Goal: Task Accomplishment & Management: Complete application form

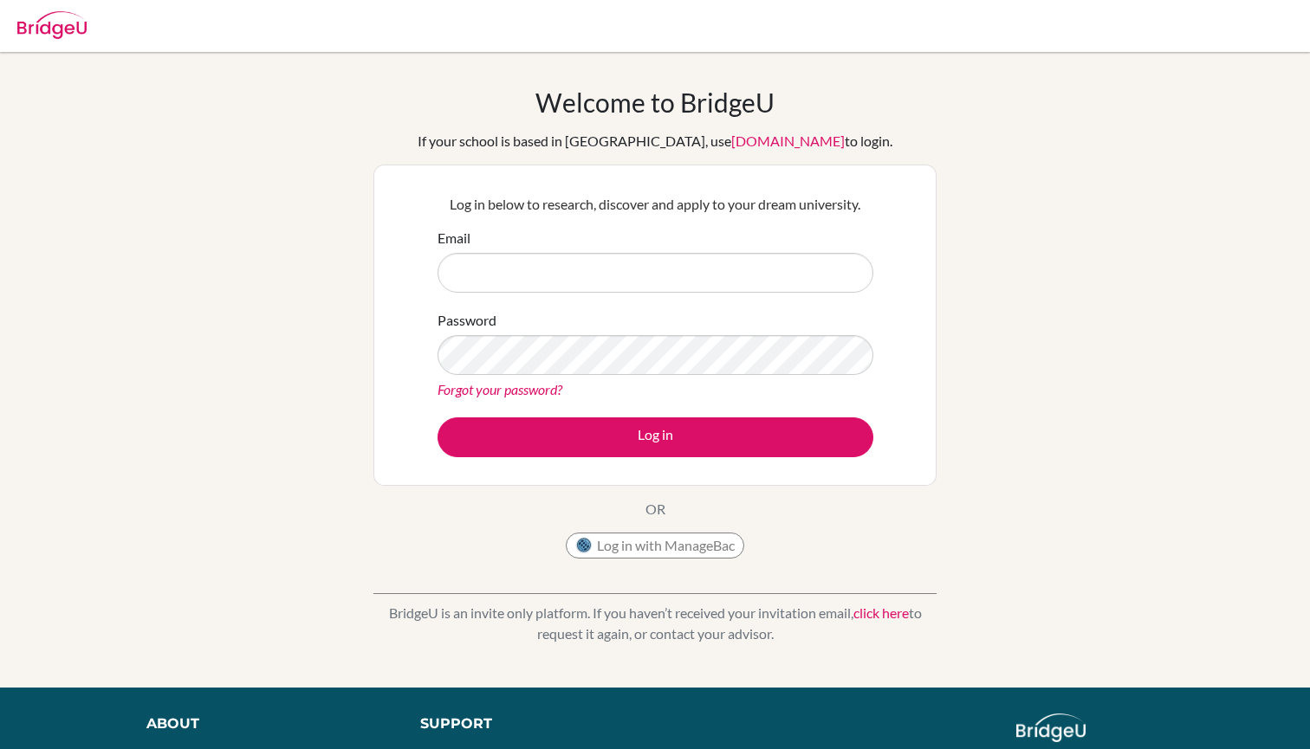
click at [662, 546] on button "Log in with ManageBac" at bounding box center [655, 546] width 178 height 26
click at [668, 543] on button "Log in with ManageBac" at bounding box center [655, 546] width 178 height 26
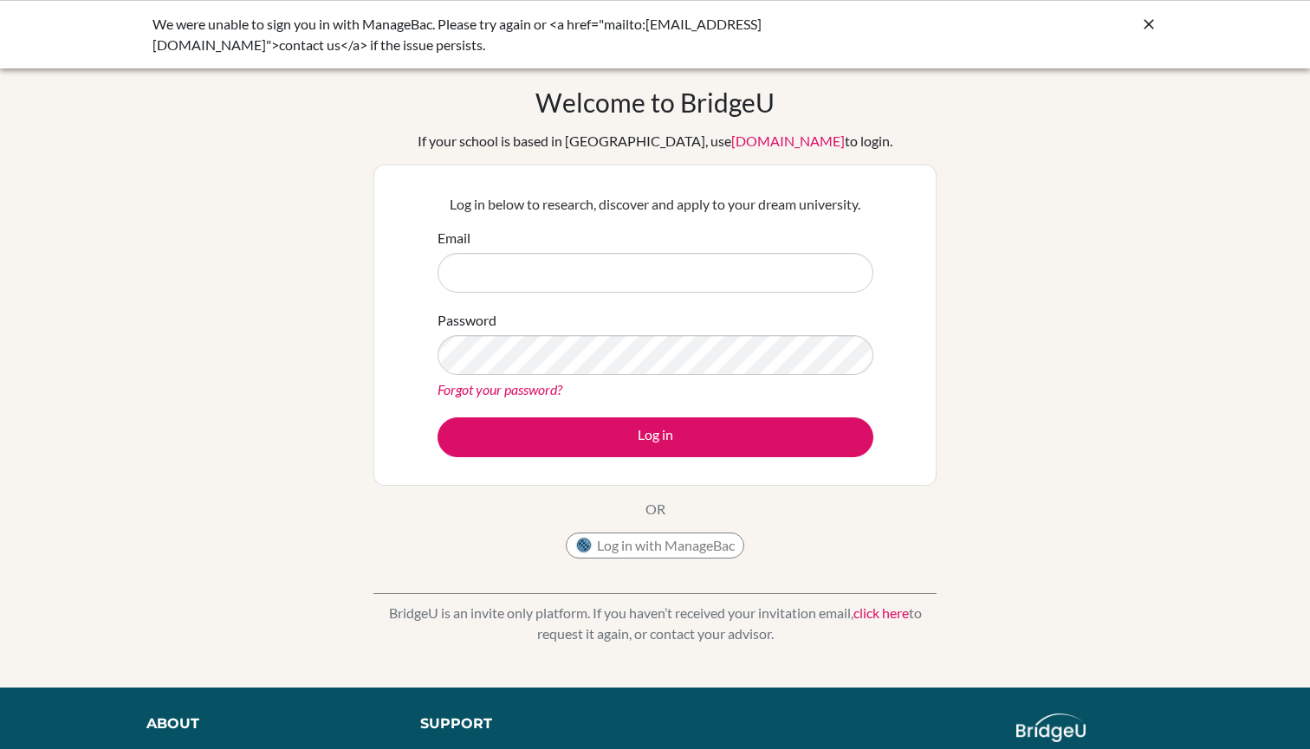
click at [614, 268] on input "Email" at bounding box center [656, 273] width 436 height 40
click at [690, 535] on button "Log in with ManageBac" at bounding box center [655, 546] width 178 height 26
click at [697, 546] on button "Log in with ManageBac" at bounding box center [655, 546] width 178 height 26
click at [626, 276] on input "Email" at bounding box center [656, 273] width 436 height 40
click at [665, 277] on input "Email" at bounding box center [656, 273] width 436 height 40
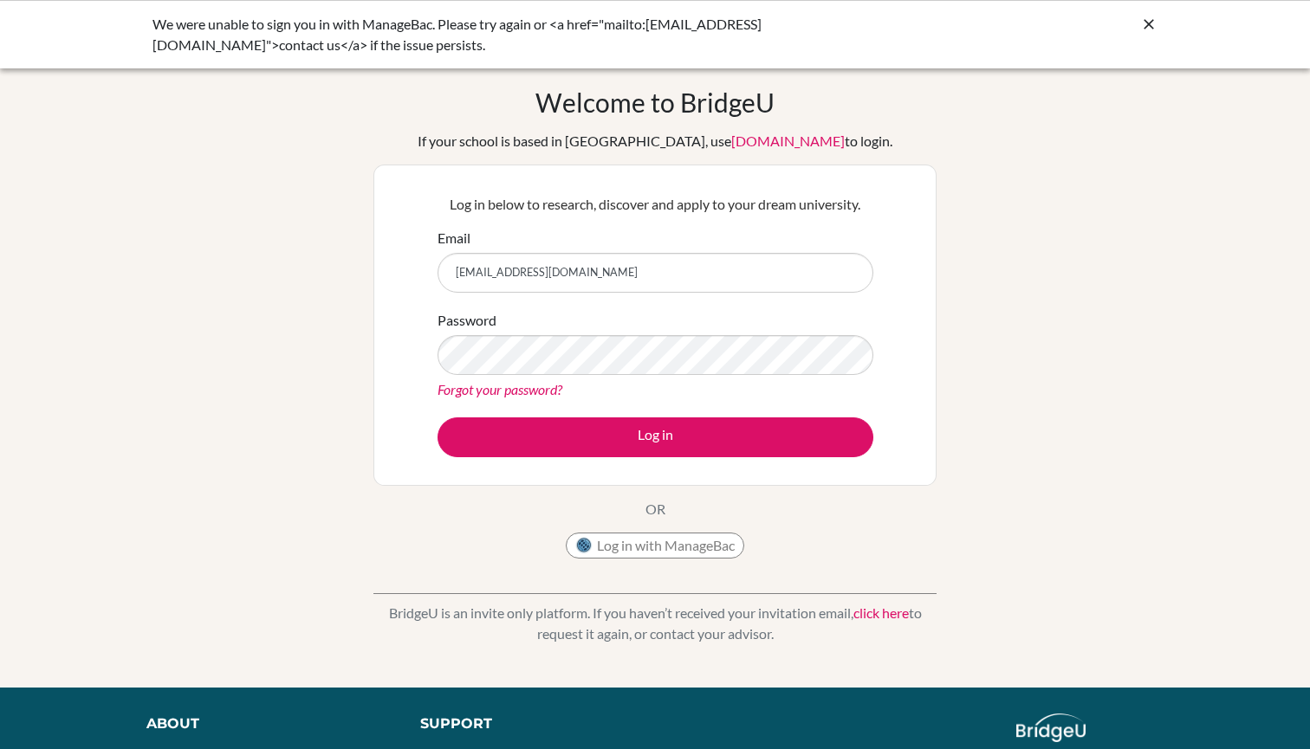
type input "[EMAIL_ADDRESS][DOMAIN_NAME]"
click at [655, 437] on button "Log in" at bounding box center [656, 438] width 436 height 40
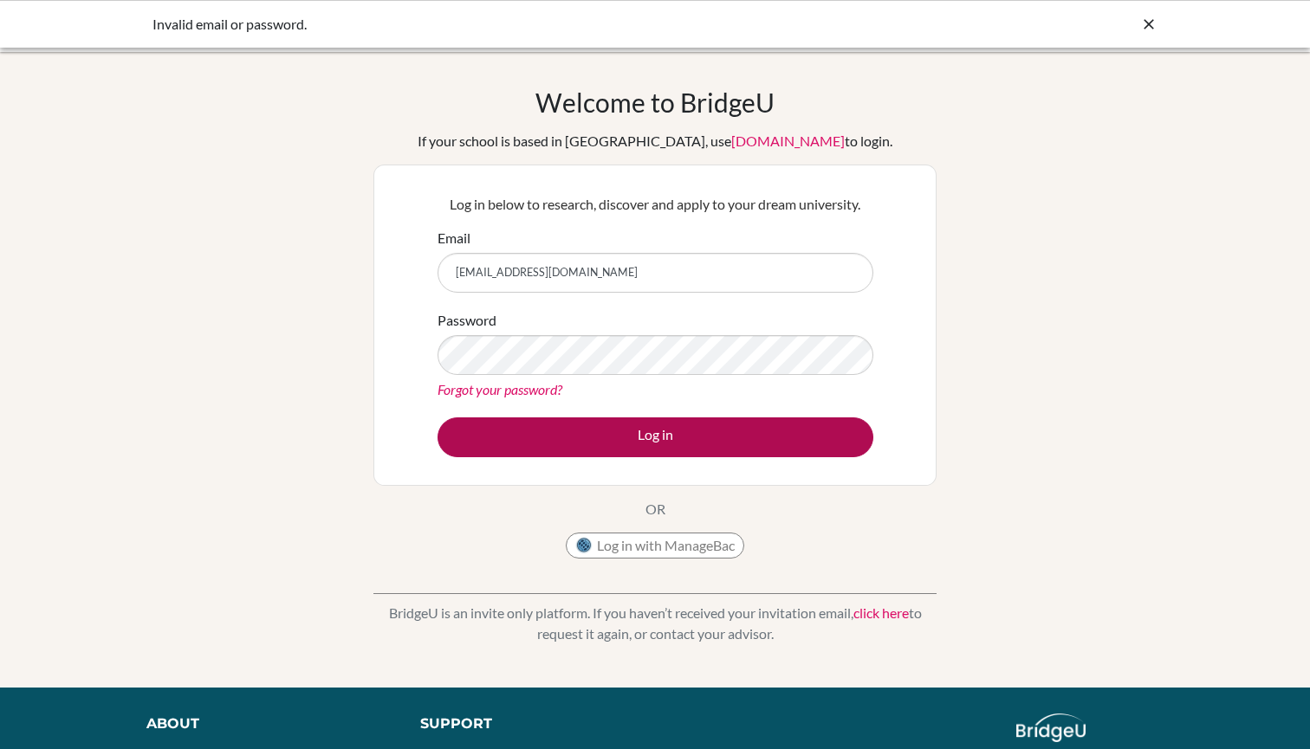
click at [770, 428] on button "Log in" at bounding box center [656, 438] width 436 height 40
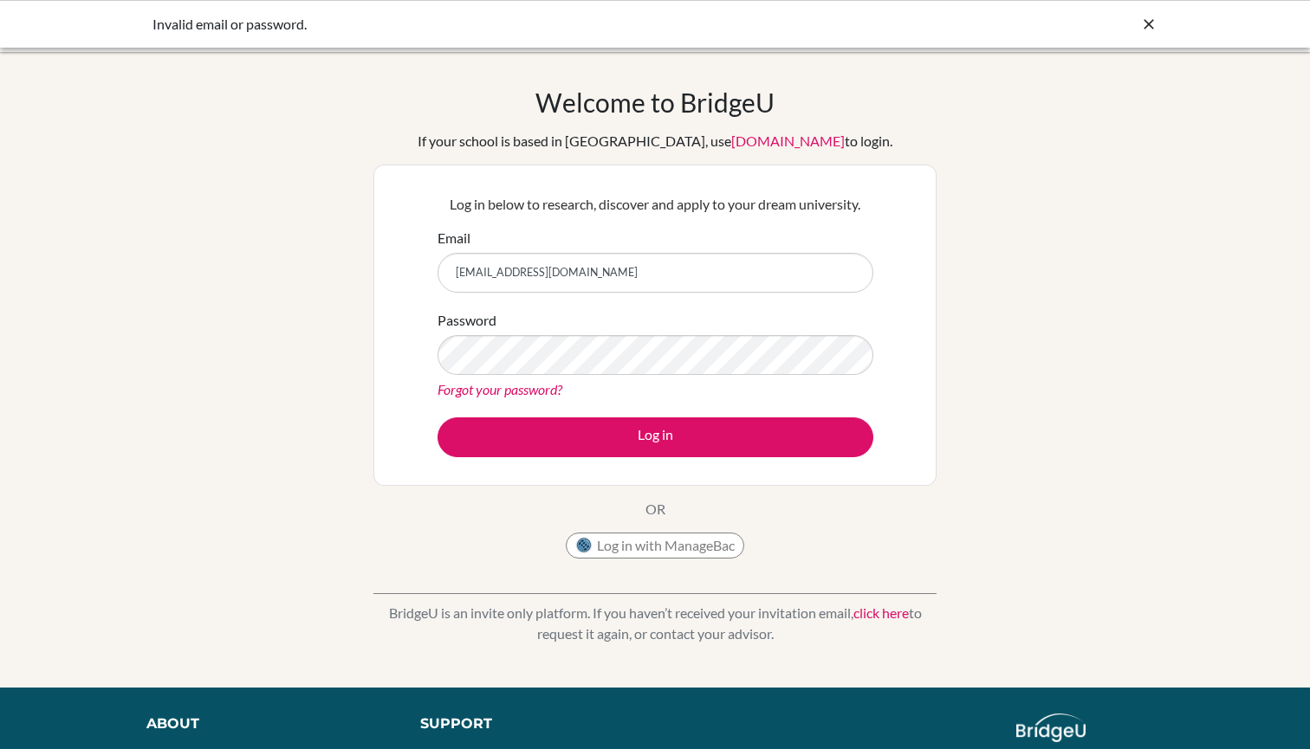
click at [905, 336] on div "Log in below to research, discover and apply to your dream university. Email vi…" at bounding box center [654, 325] width 563 height 321
click at [214, 16] on div "Invalid email or password." at bounding box center [524, 24] width 745 height 21
click at [785, 405] on form "Email vienna.yang@iis.kh.edu.tw Password Forgot your password? Log in" at bounding box center [656, 343] width 436 height 230
click at [671, 534] on button "Log in with ManageBac" at bounding box center [655, 546] width 178 height 26
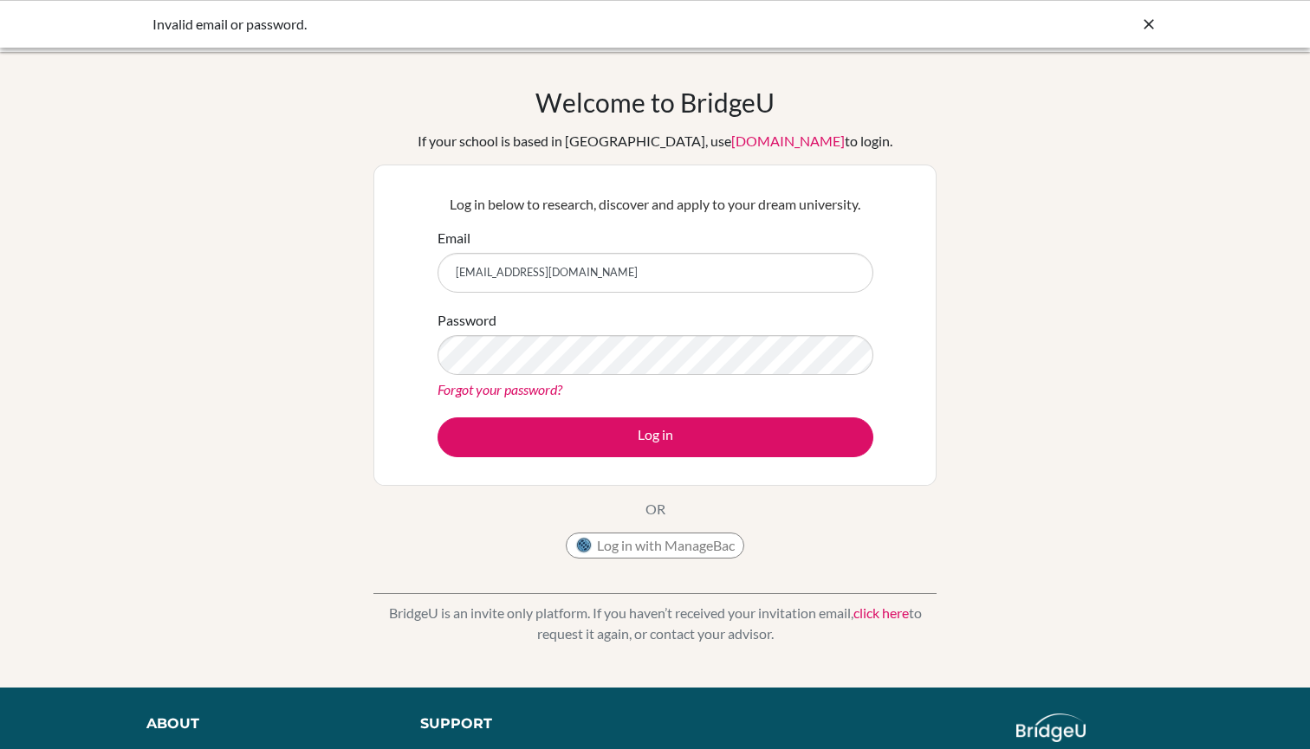
click at [900, 613] on link "click here" at bounding box center [880, 613] width 55 height 16
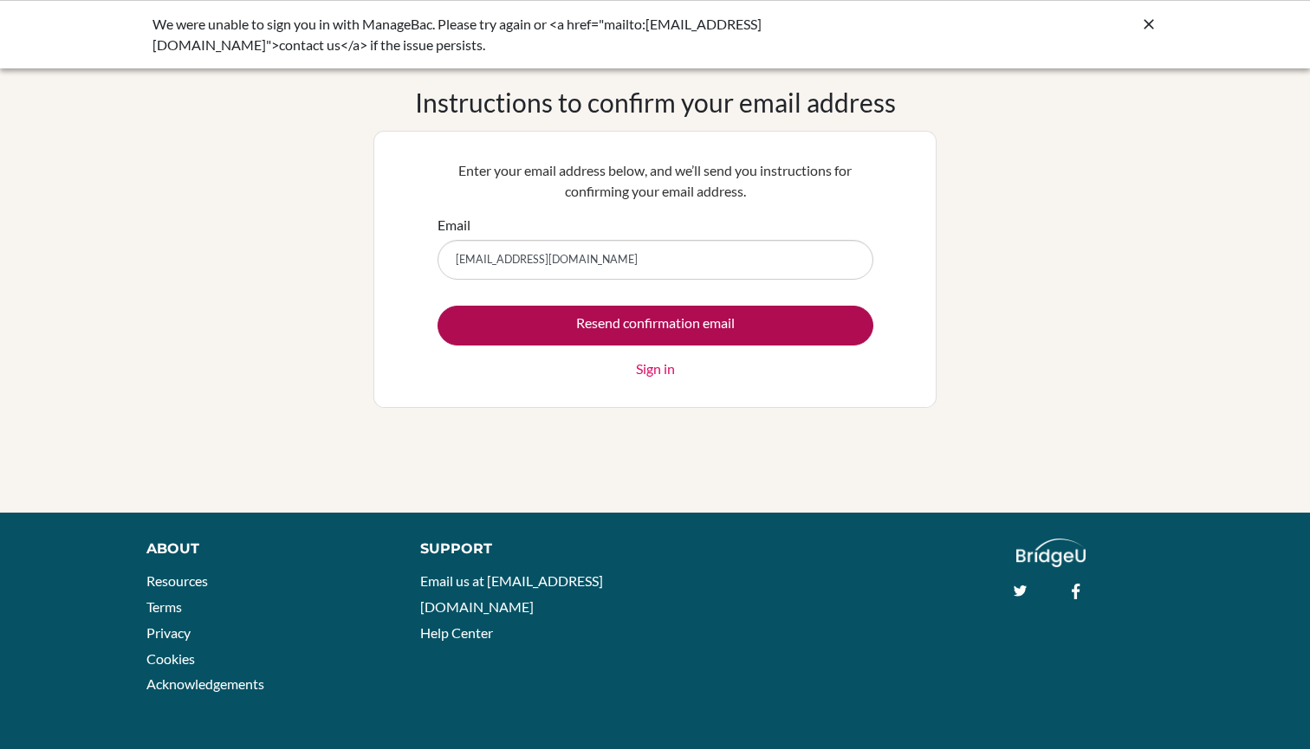
type input "[EMAIL_ADDRESS][DOMAIN_NAME]"
click at [660, 329] on input "Resend confirmation email" at bounding box center [656, 326] width 436 height 40
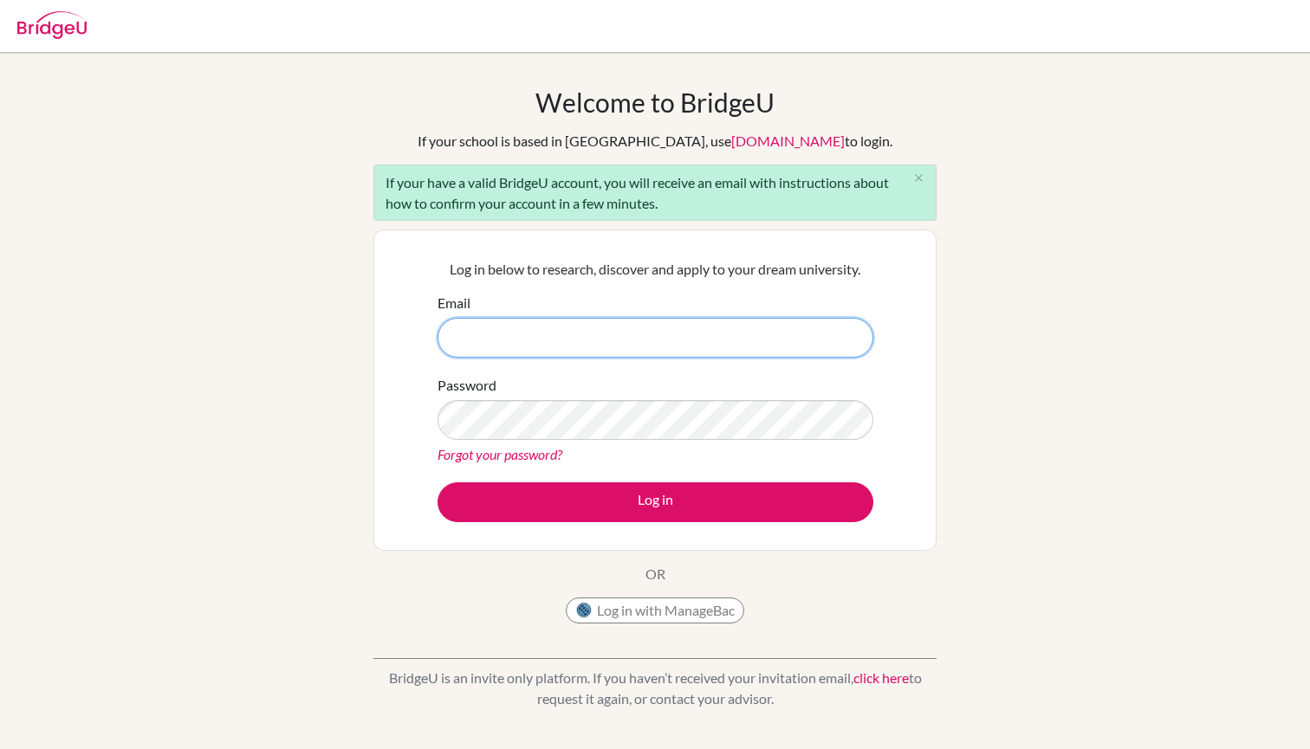
type input "[EMAIL_ADDRESS][DOMAIN_NAME]"
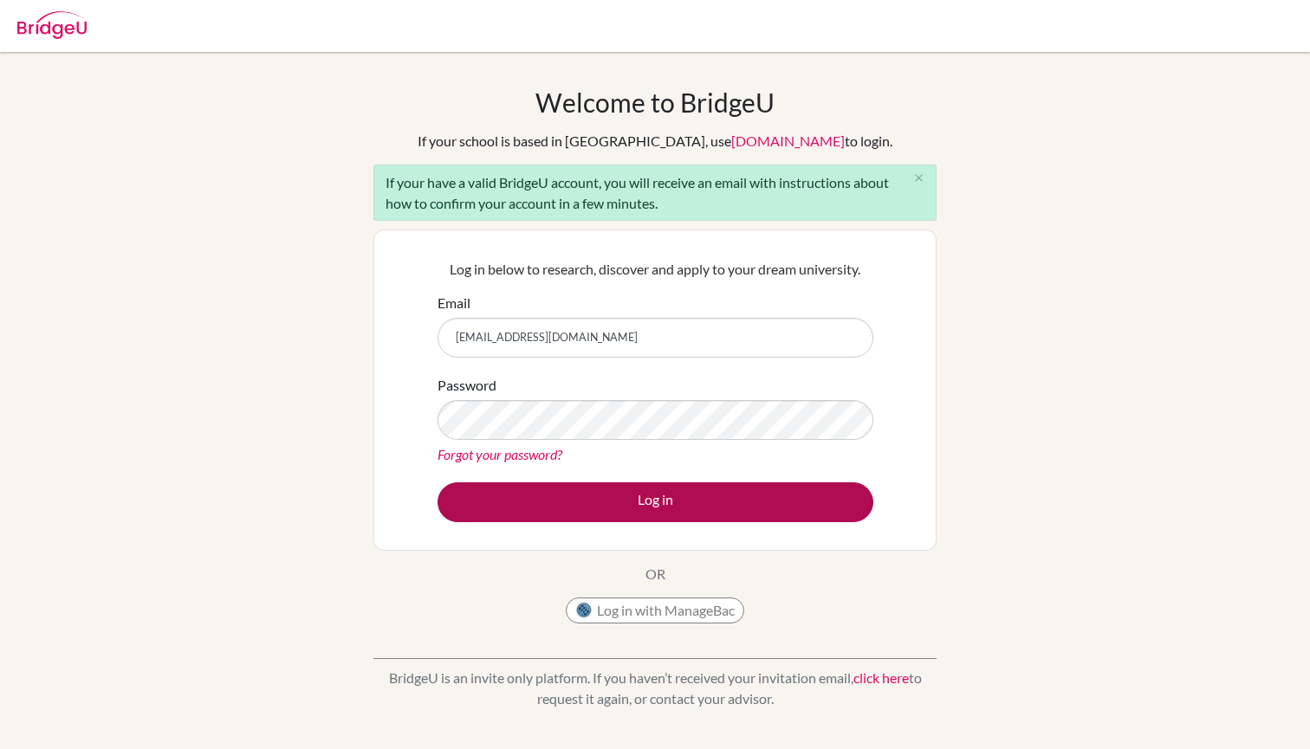
click at [637, 503] on button "Log in" at bounding box center [656, 503] width 436 height 40
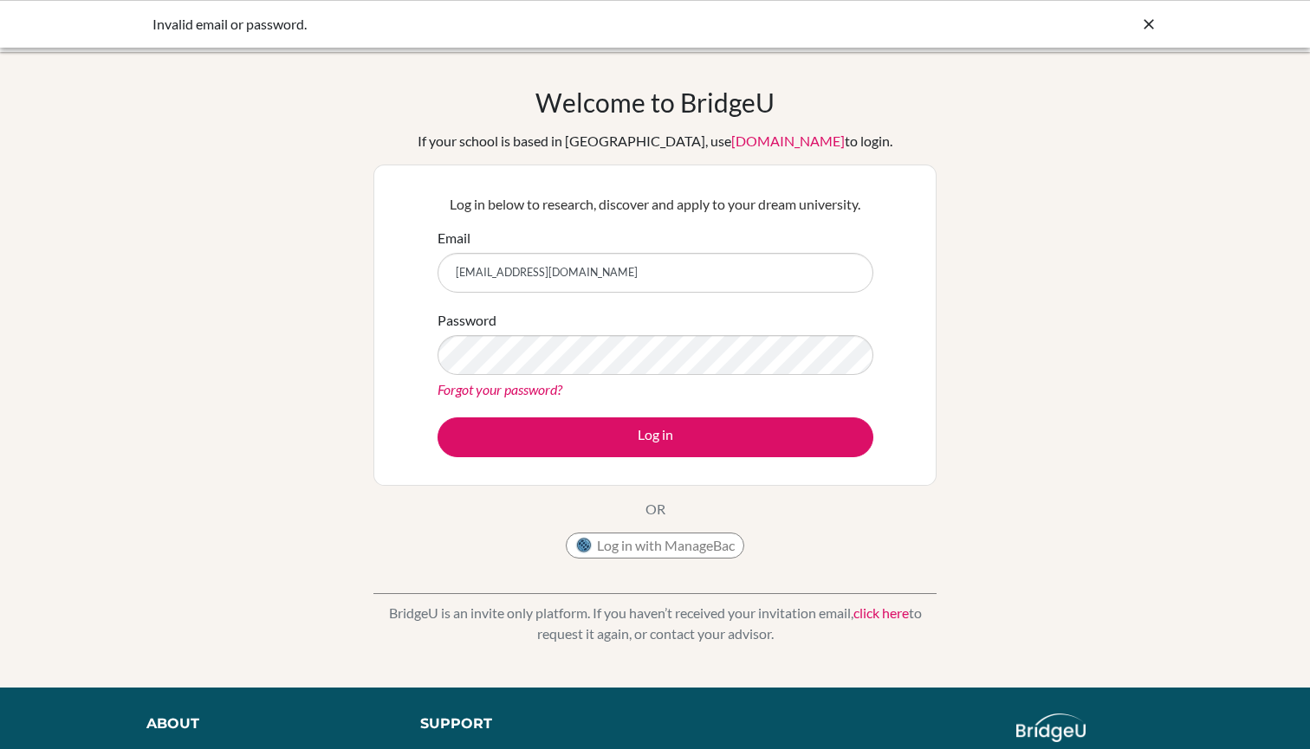
click at [1147, 20] on icon at bounding box center [1148, 24] width 17 height 17
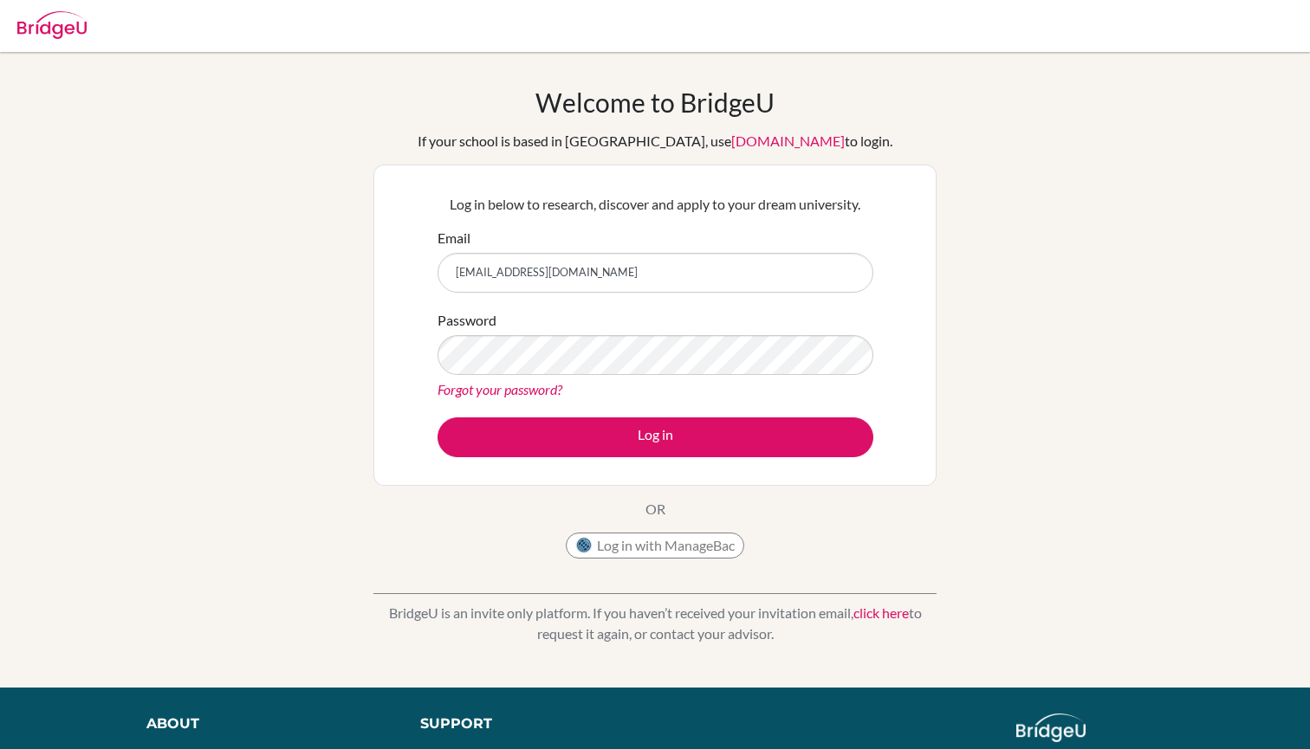
click at [891, 617] on link "click here" at bounding box center [880, 613] width 55 height 16
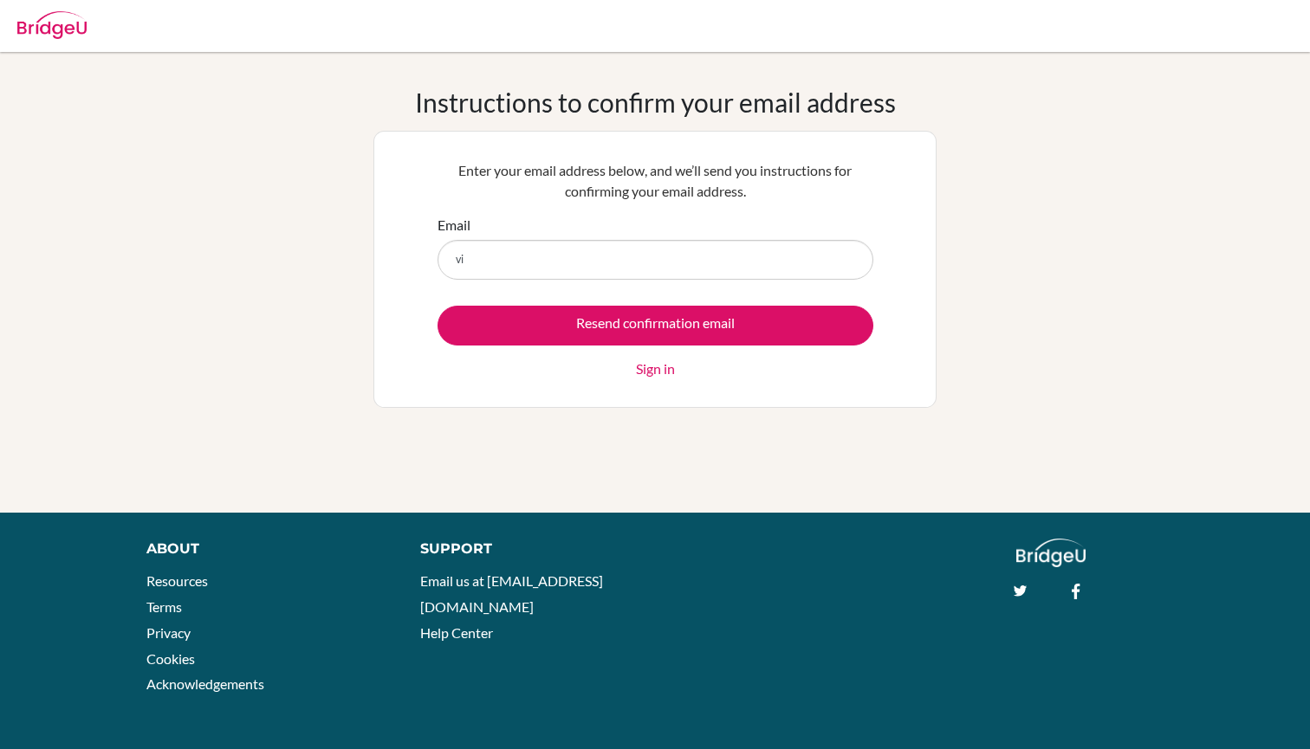
type input "v"
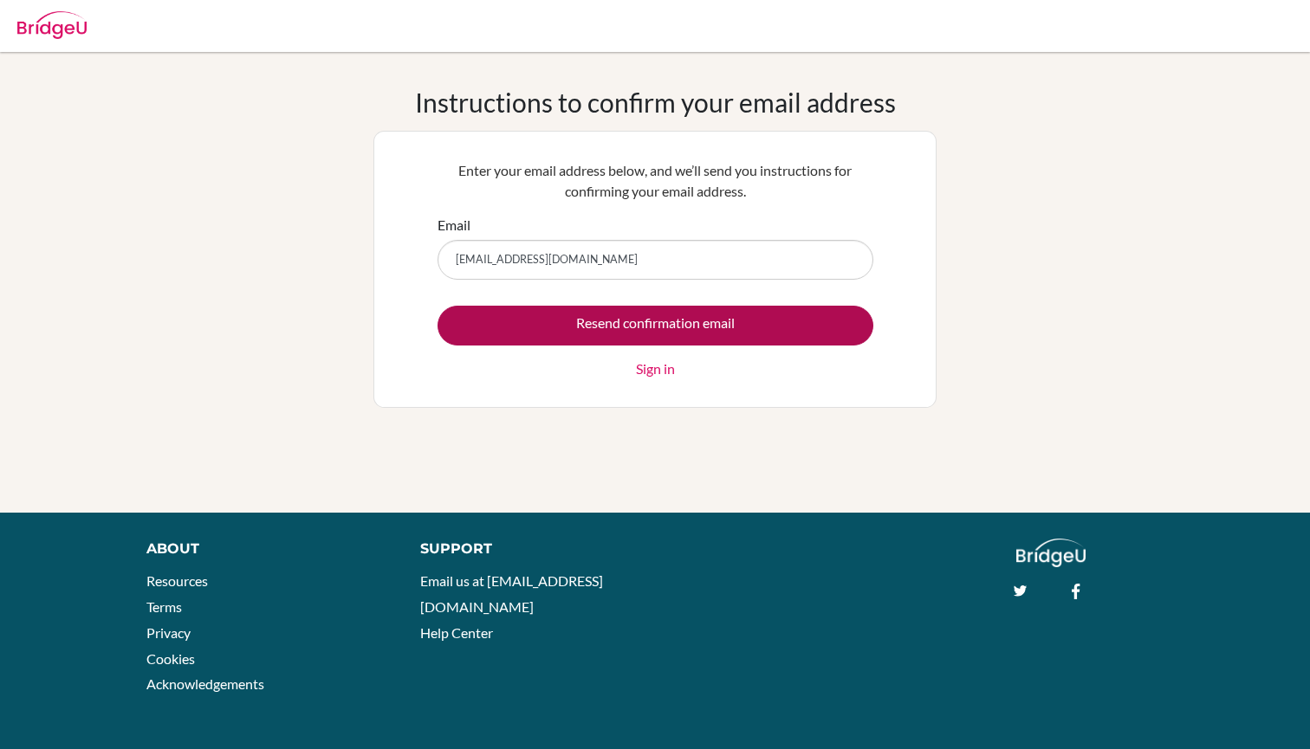
type input "[EMAIL_ADDRESS][DOMAIN_NAME]"
click at [691, 328] on input "Resend confirmation email" at bounding box center [656, 326] width 436 height 40
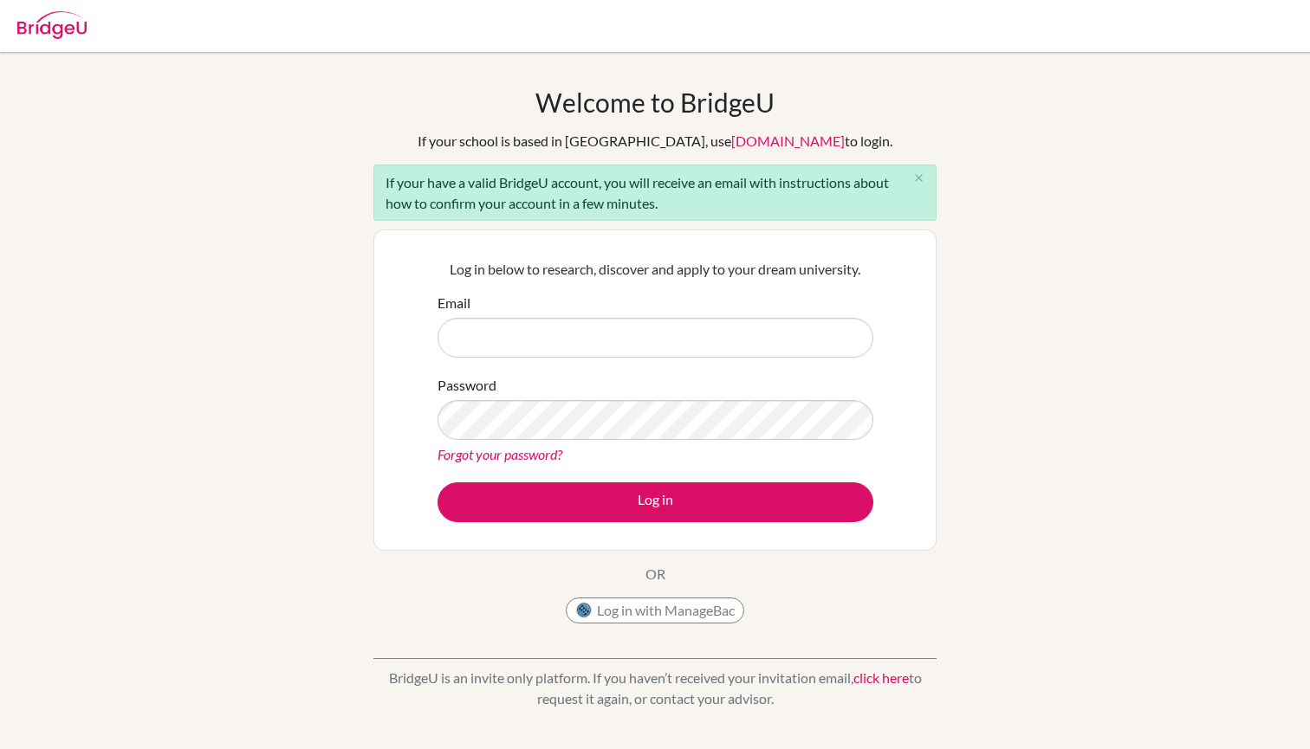
click at [889, 678] on link "click here" at bounding box center [880, 678] width 55 height 16
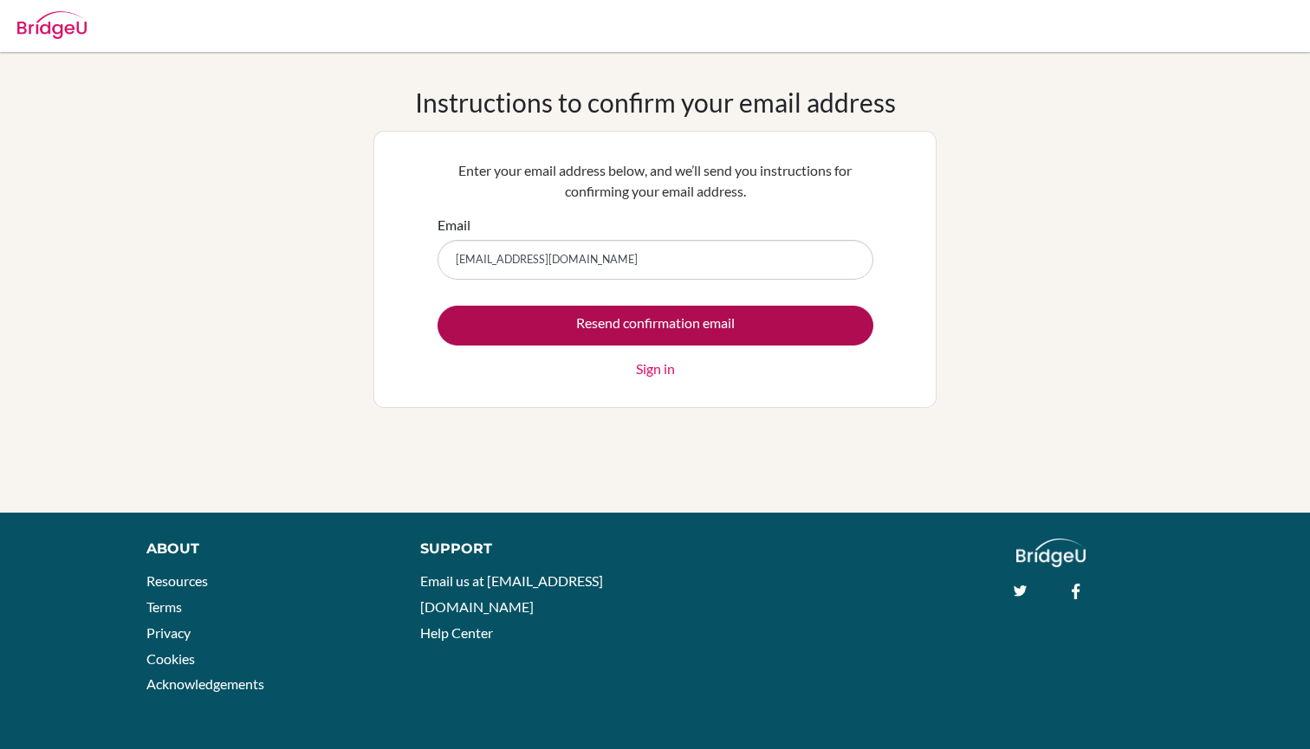
type input "vienna.yang@iis.kh.edu.tw"
click at [651, 326] on input "Resend confirmation email" at bounding box center [656, 326] width 436 height 40
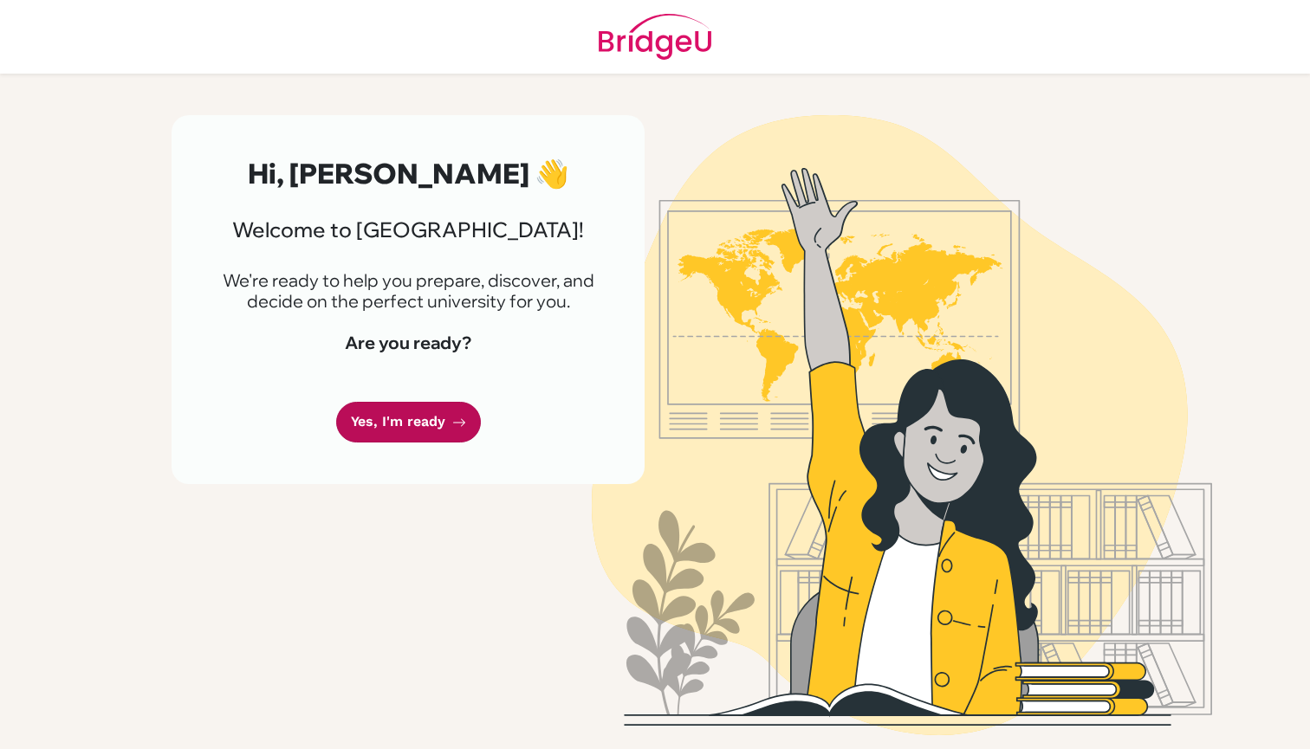
click at [422, 425] on link "Yes, I'm ready" at bounding box center [408, 422] width 145 height 41
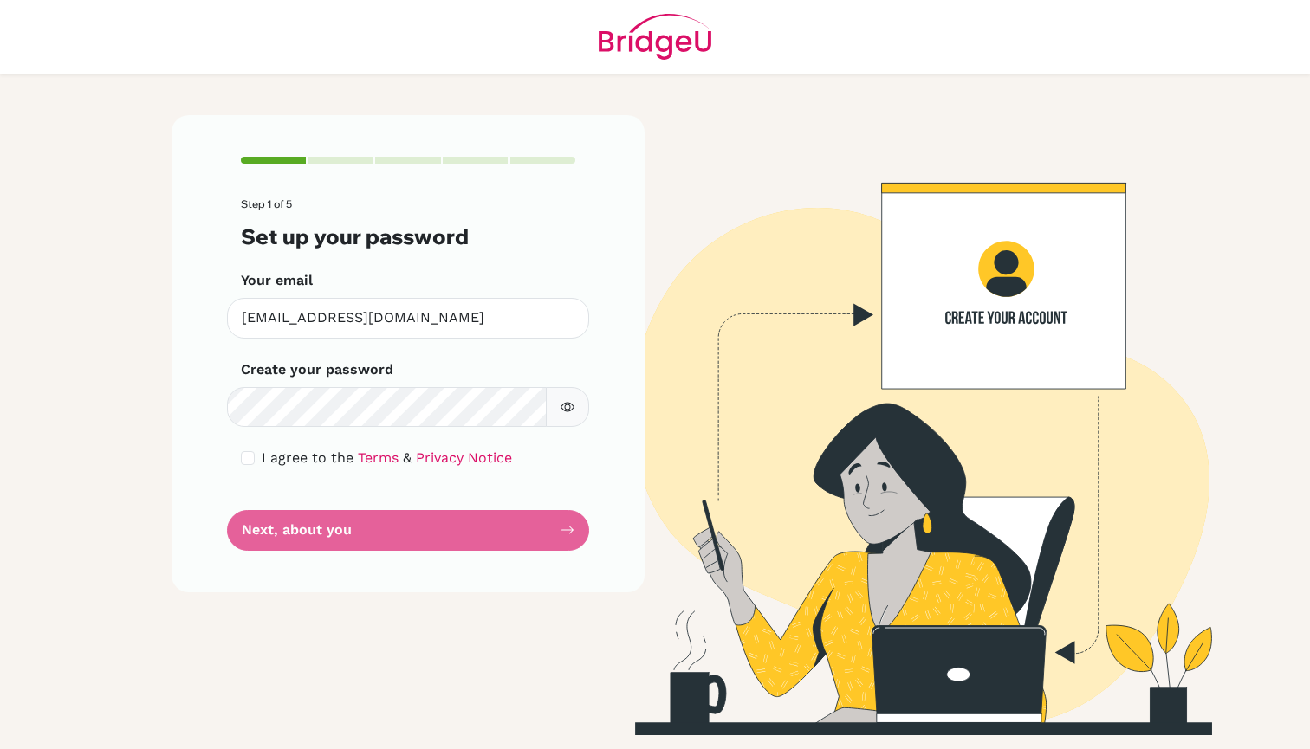
click at [248, 456] on input "checkbox" at bounding box center [248, 458] width 14 height 14
checkbox input "true"
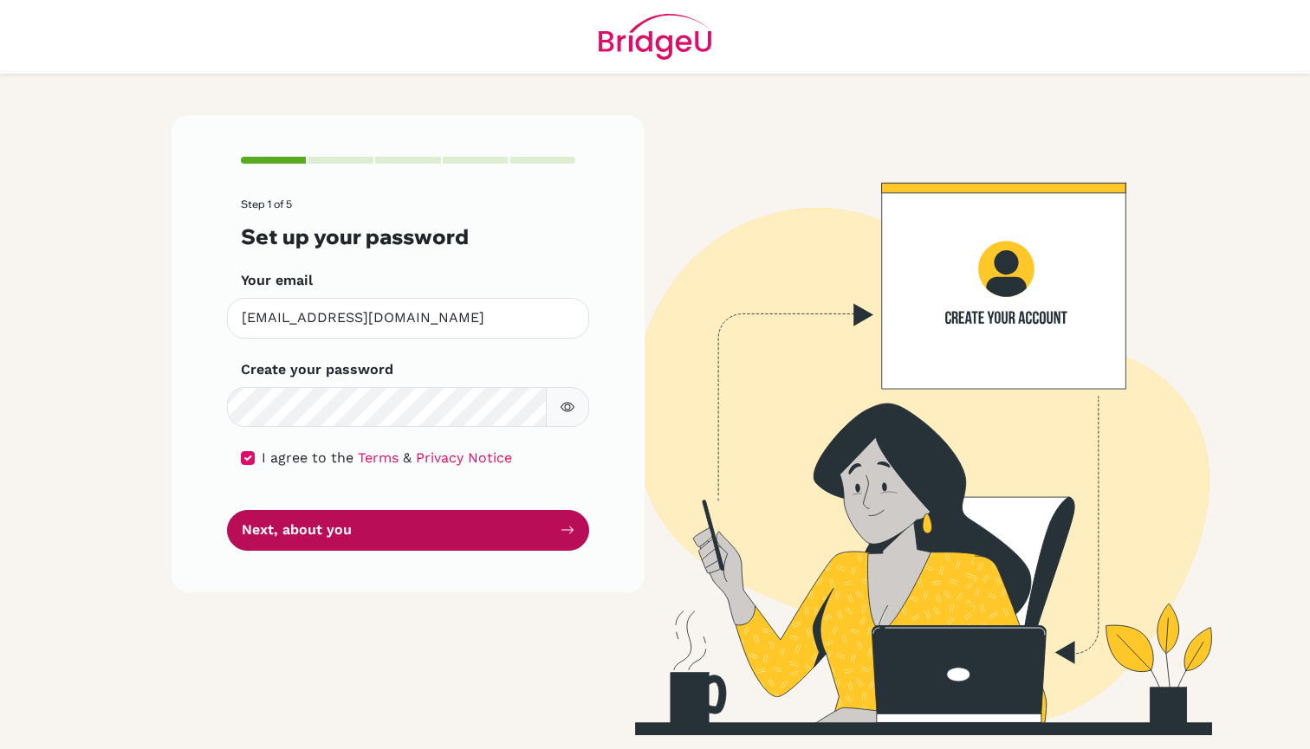
click at [306, 522] on button "Next, about you" at bounding box center [408, 530] width 362 height 41
